Goal: Communication & Community: Answer question/provide support

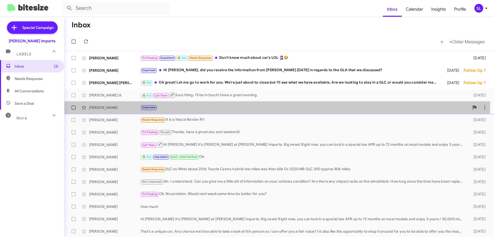
click at [187, 107] on div "Important" at bounding box center [305, 107] width 329 height 6
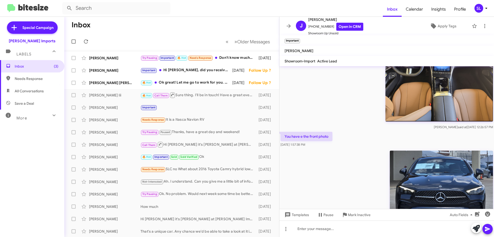
scroll to position [526, 0]
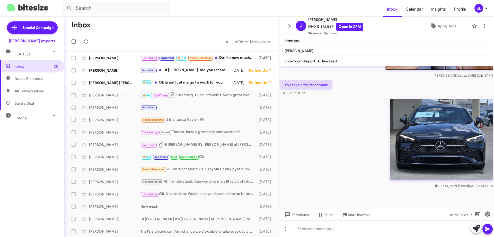
click at [289, 26] on icon at bounding box center [289, 26] width 4 height 4
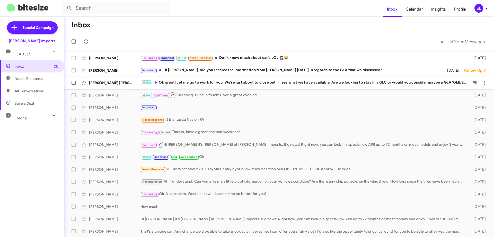
click at [246, 85] on div "🔥 Hot Ok great! Let me go to work for you. We're just about to close but I'll s…" at bounding box center [305, 83] width 329 height 6
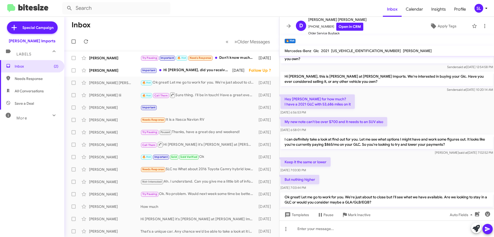
scroll to position [34, 0]
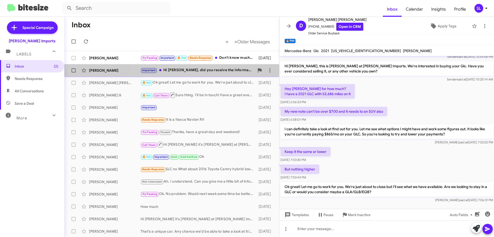
click at [178, 71] on div "Important Hi [PERSON_NAME], did you receive the information from [PERSON_NAME] …" at bounding box center [198, 70] width 114 height 6
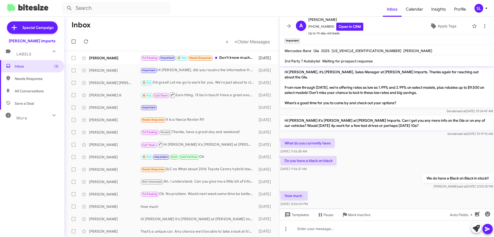
scroll to position [76, 0]
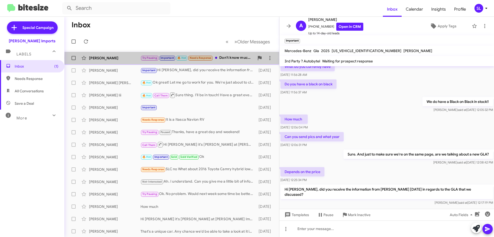
click at [235, 58] on div "Try Pausing Important 🔥 Hot Needs Response Don't know much about car's LOL 🤦🏻‍♀…" at bounding box center [198, 58] width 114 height 6
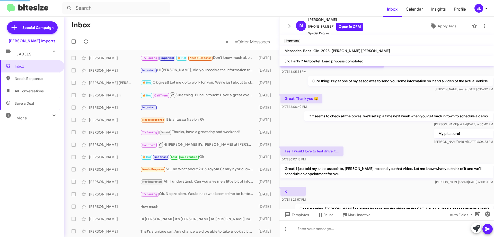
scroll to position [285, 0]
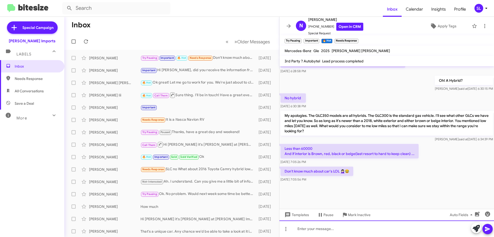
click at [329, 230] on div at bounding box center [387, 228] width 215 height 16
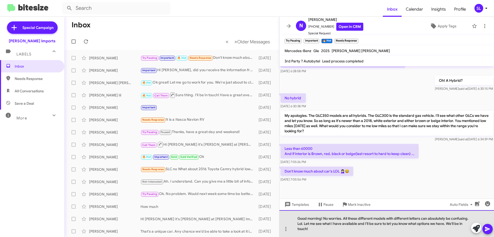
click at [421, 218] on div "Good morning! No worries. All these different models with different letters can…" at bounding box center [387, 223] width 215 height 27
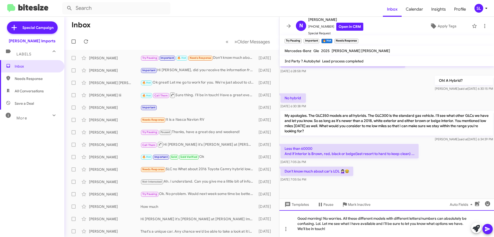
click at [370, 226] on div "Good morning! No worries. All these different models with different letters/num…" at bounding box center [387, 223] width 215 height 27
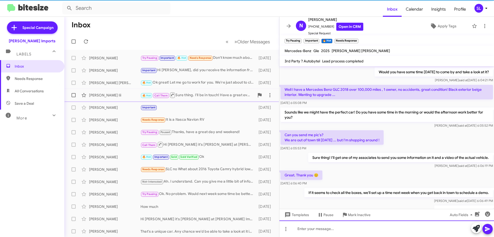
scroll to position [26, 0]
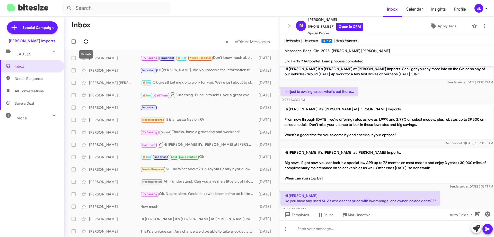
click at [87, 43] on icon at bounding box center [86, 41] width 4 height 4
